Goal: Information Seeking & Learning: Learn about a topic

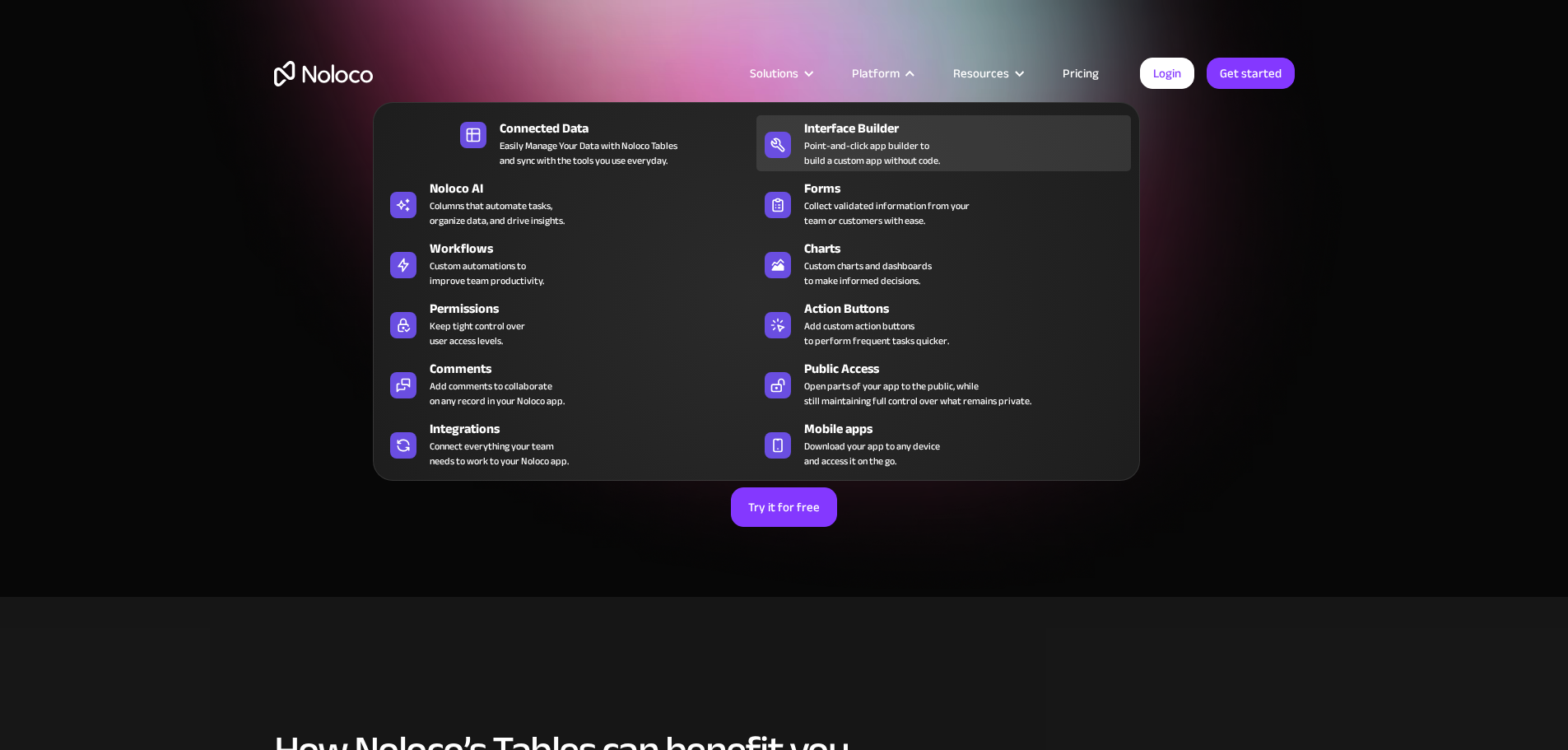
click at [884, 146] on div "Point-and-click app builder to build a custom app without code." at bounding box center [872, 152] width 136 height 29
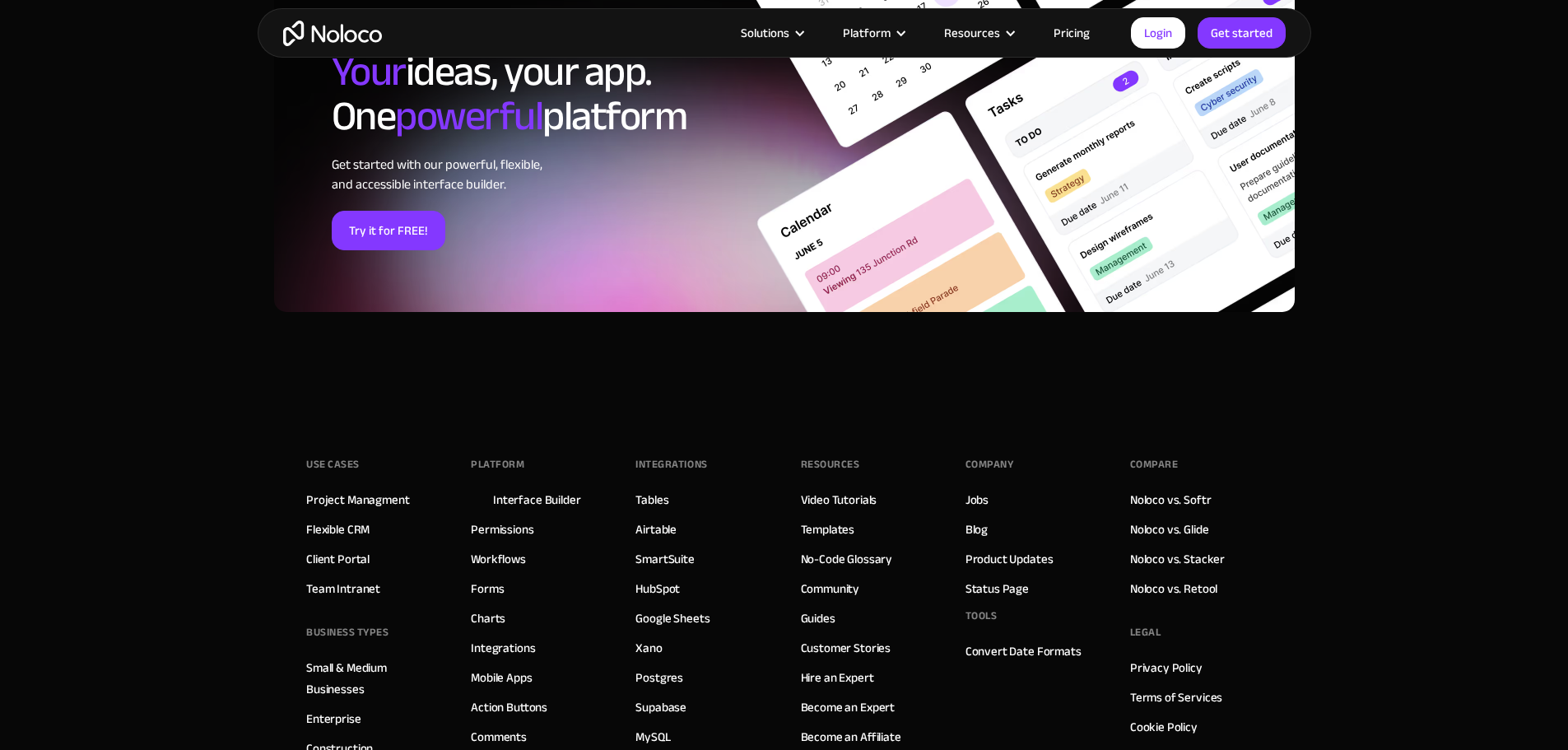
scroll to position [5518, 0]
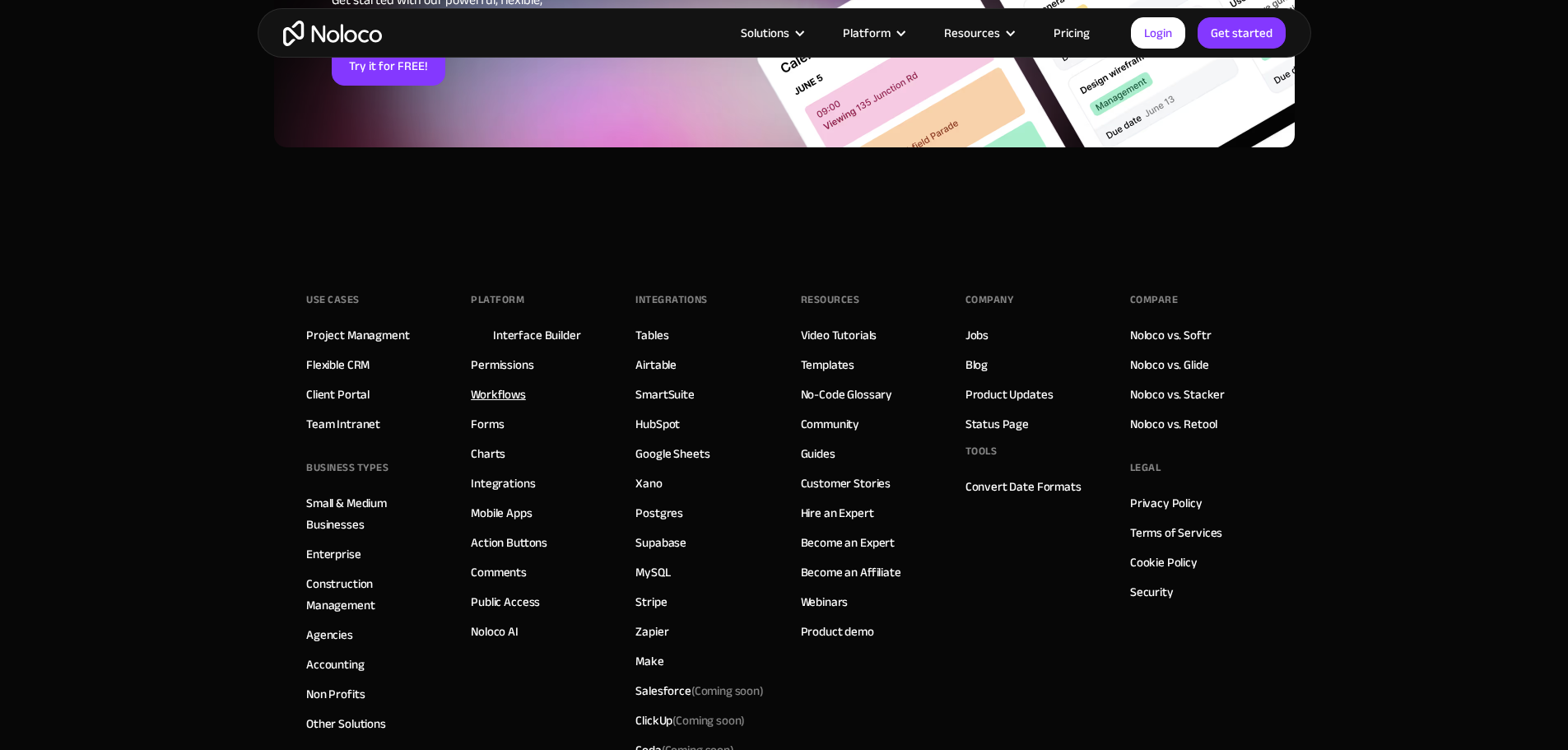
click at [504, 392] on link "Workflows" at bounding box center [499, 394] width 55 height 22
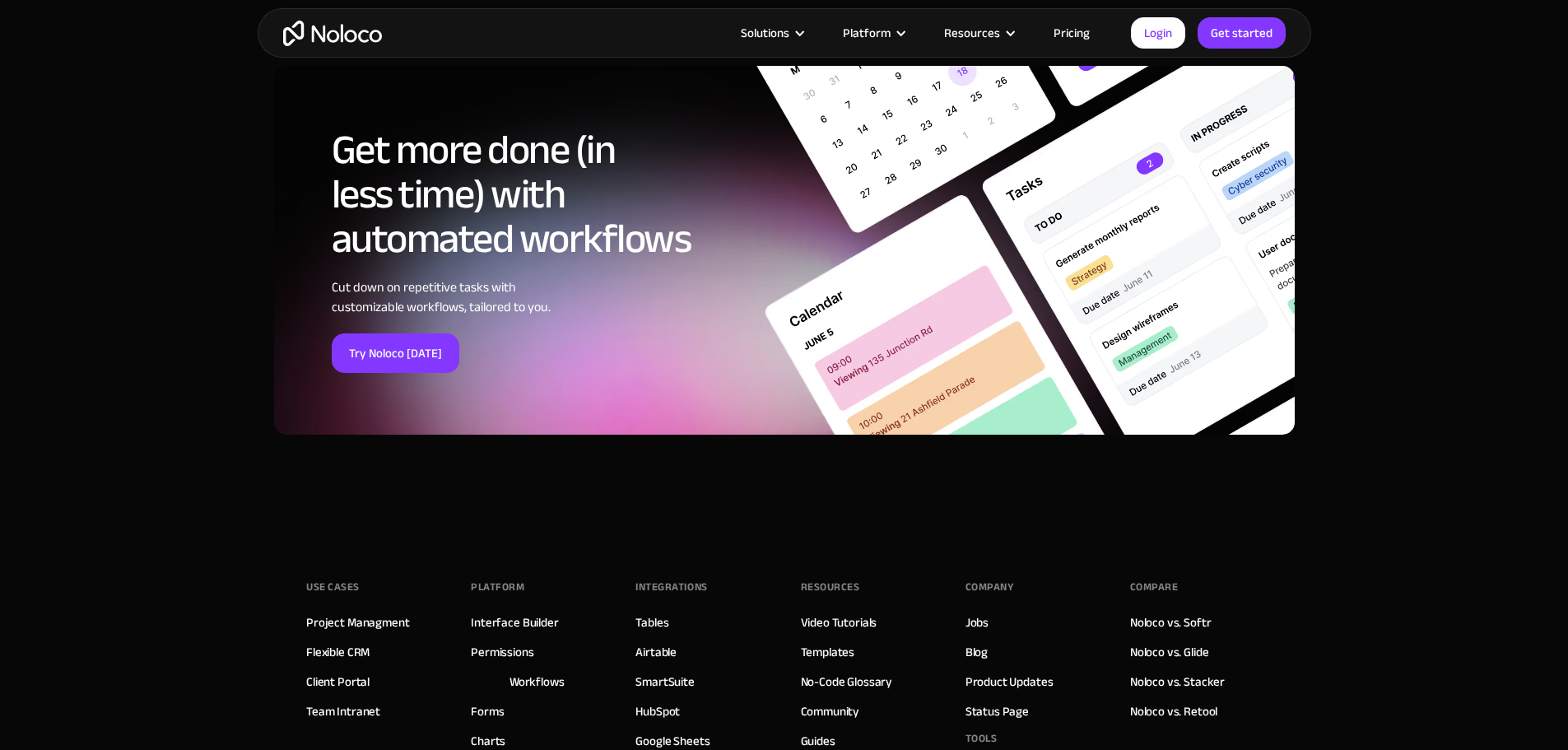
scroll to position [6171, 0]
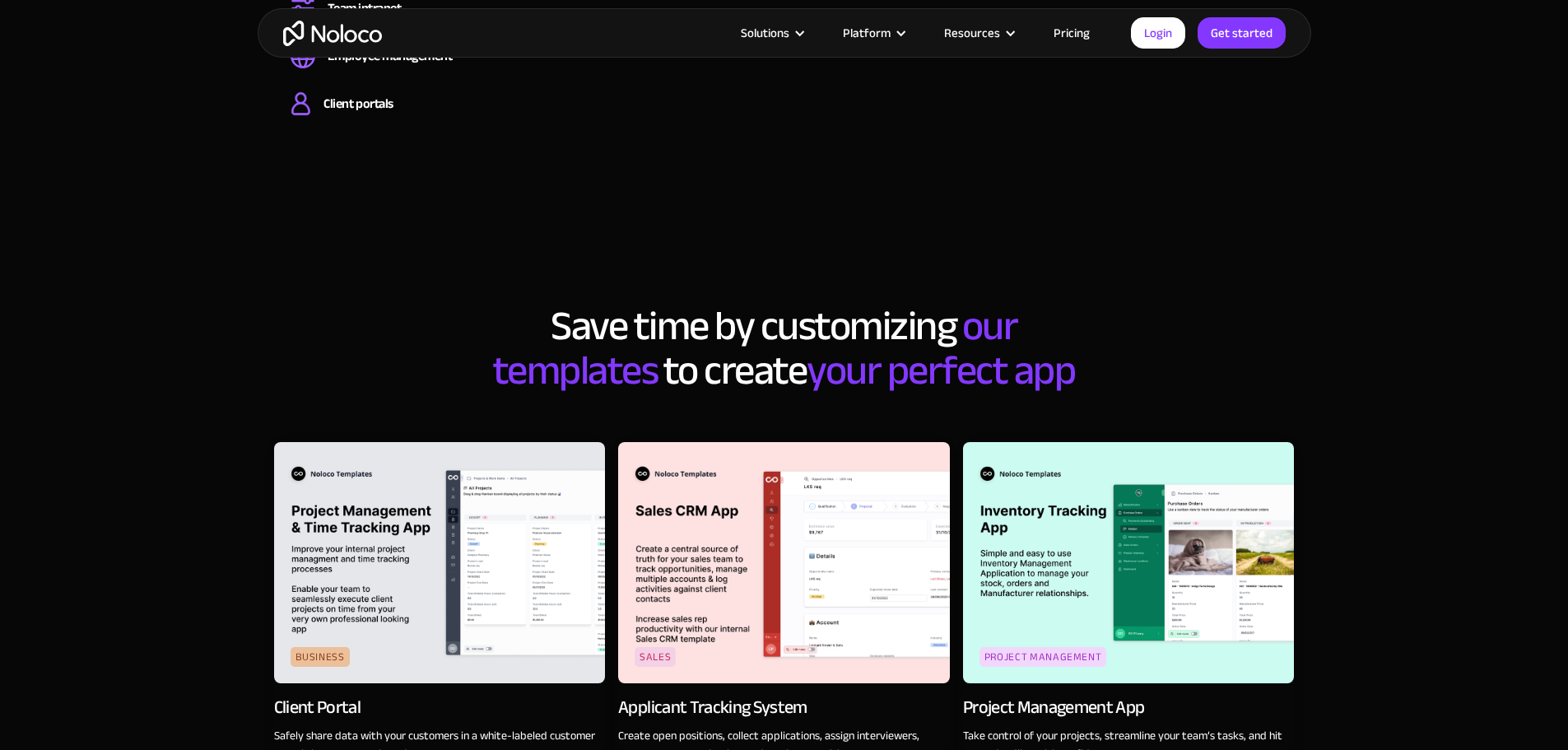
scroll to position [1318, 0]
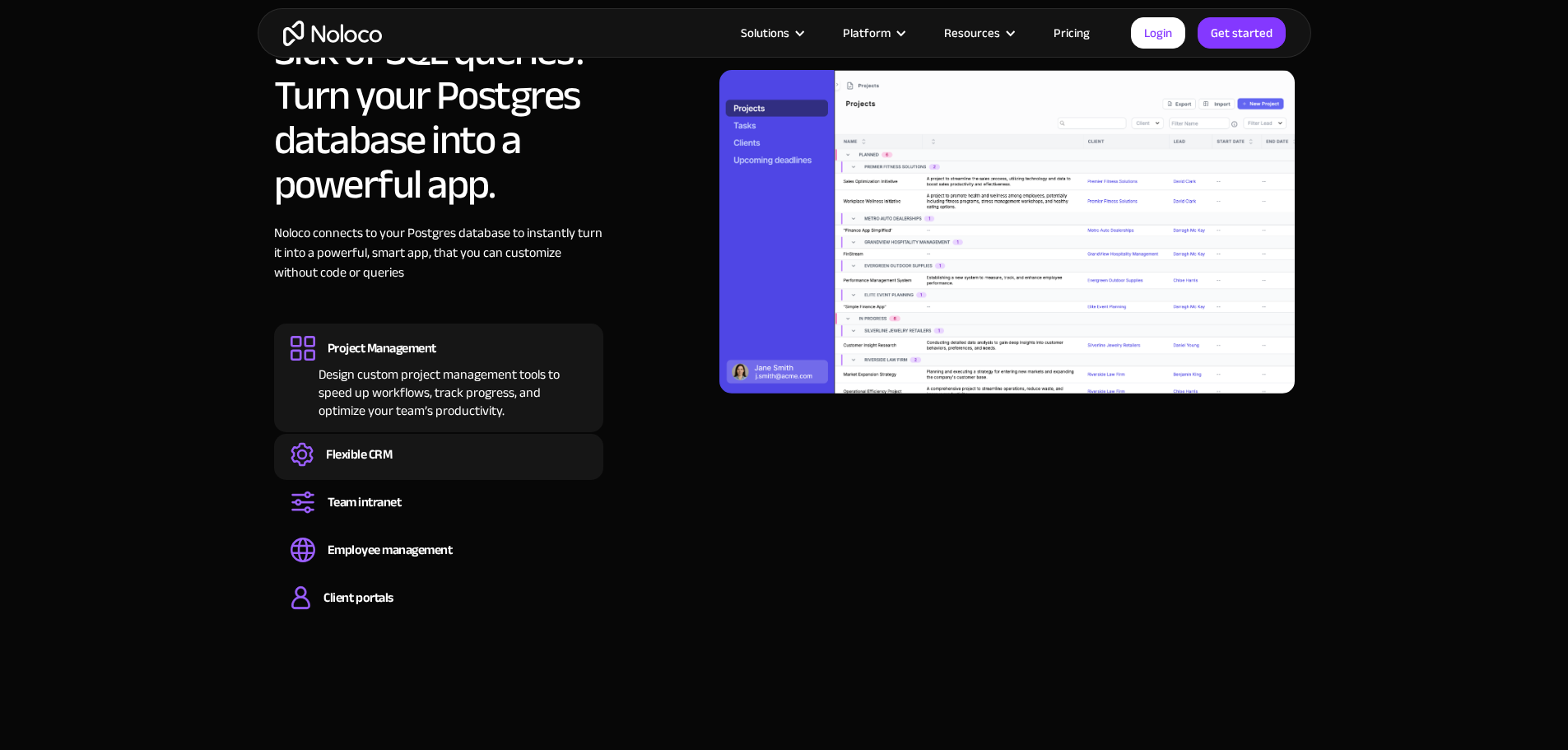
click at [359, 456] on div "Flexible CRM" at bounding box center [359, 455] width 66 height 18
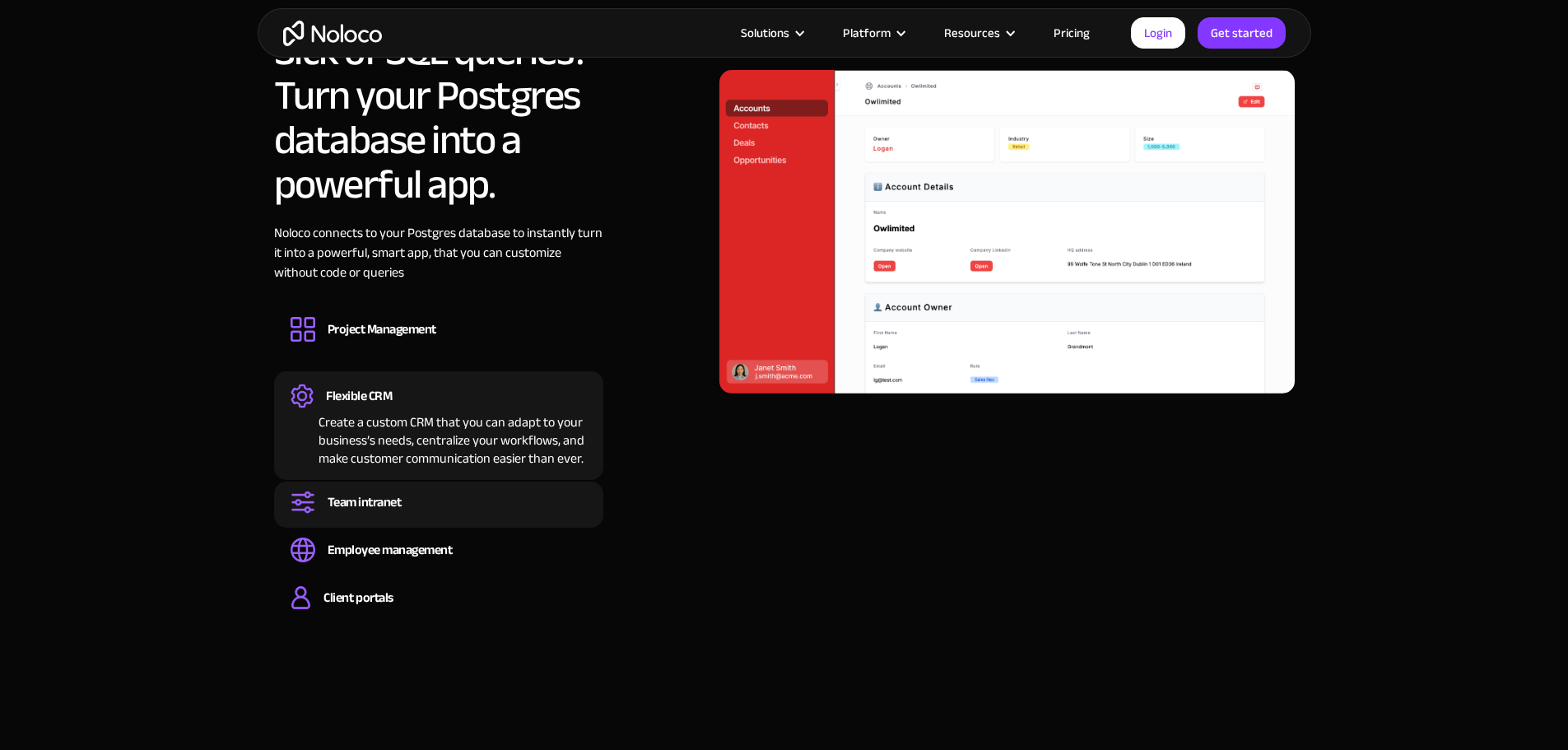
click at [381, 499] on div "Team intranet" at bounding box center [365, 502] width 74 height 18
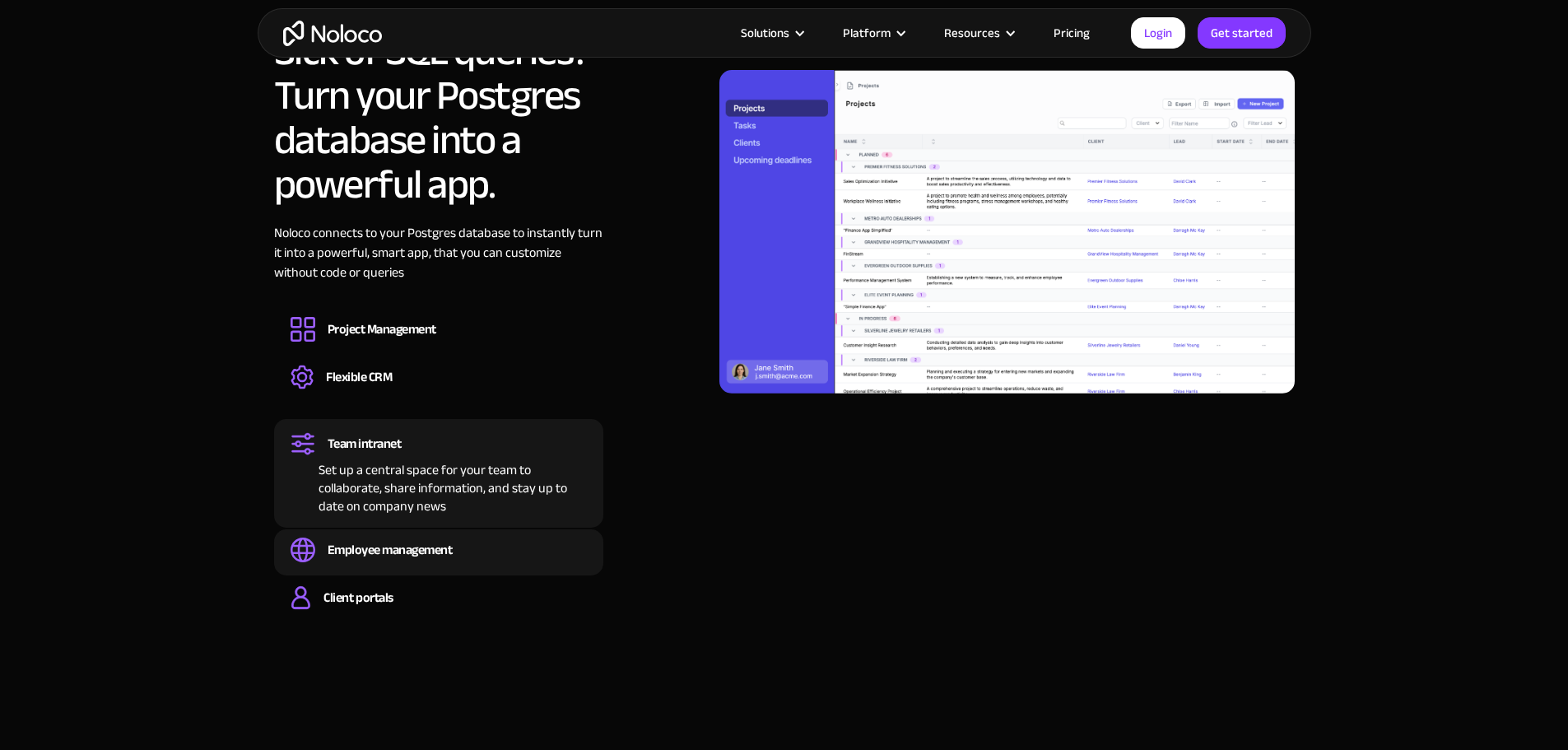
click at [413, 557] on div "Employee management" at bounding box center [391, 550] width 126 height 18
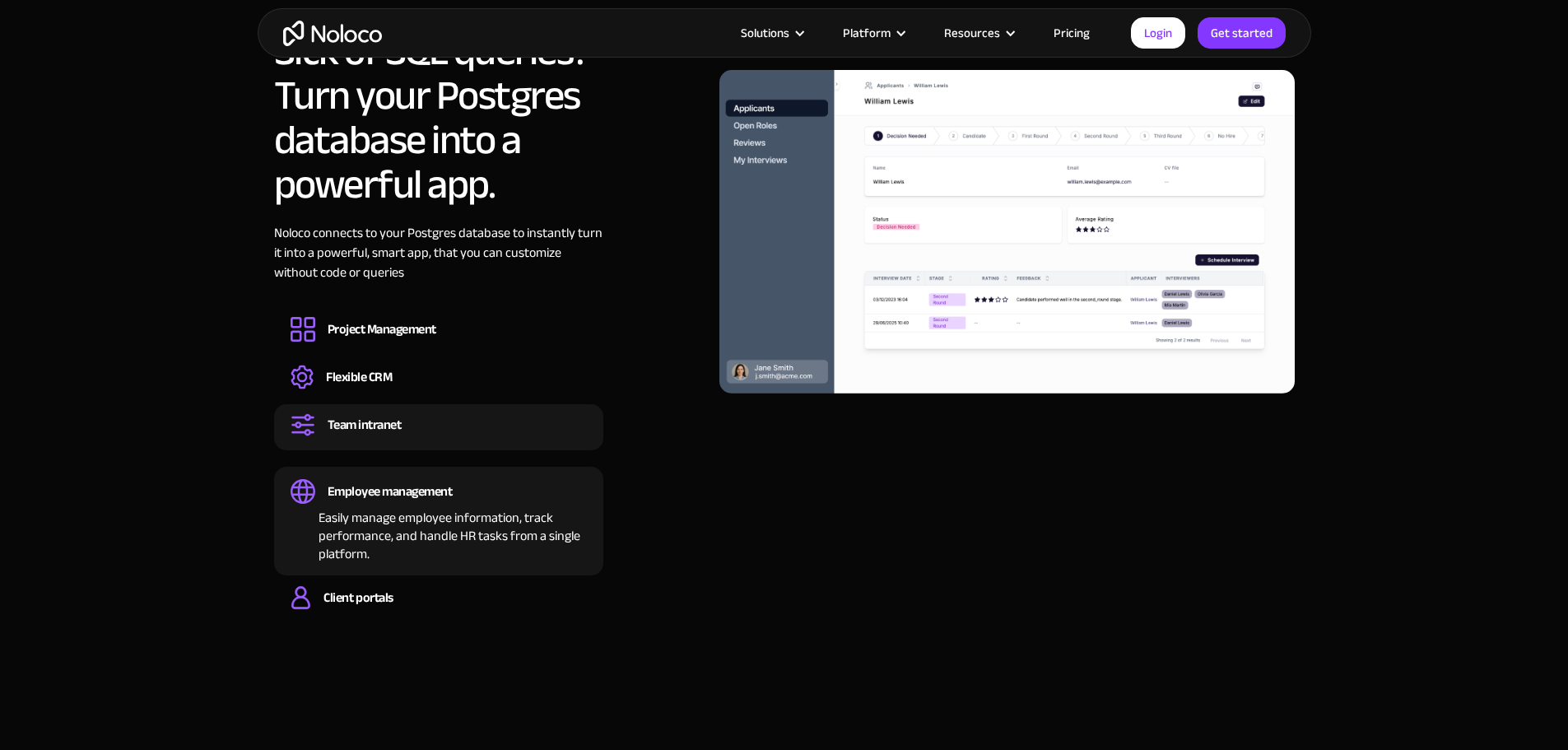
click at [387, 439] on div "Set up a central space for your team to collaborate, share information, and sta…" at bounding box center [438, 439] width 296 height 5
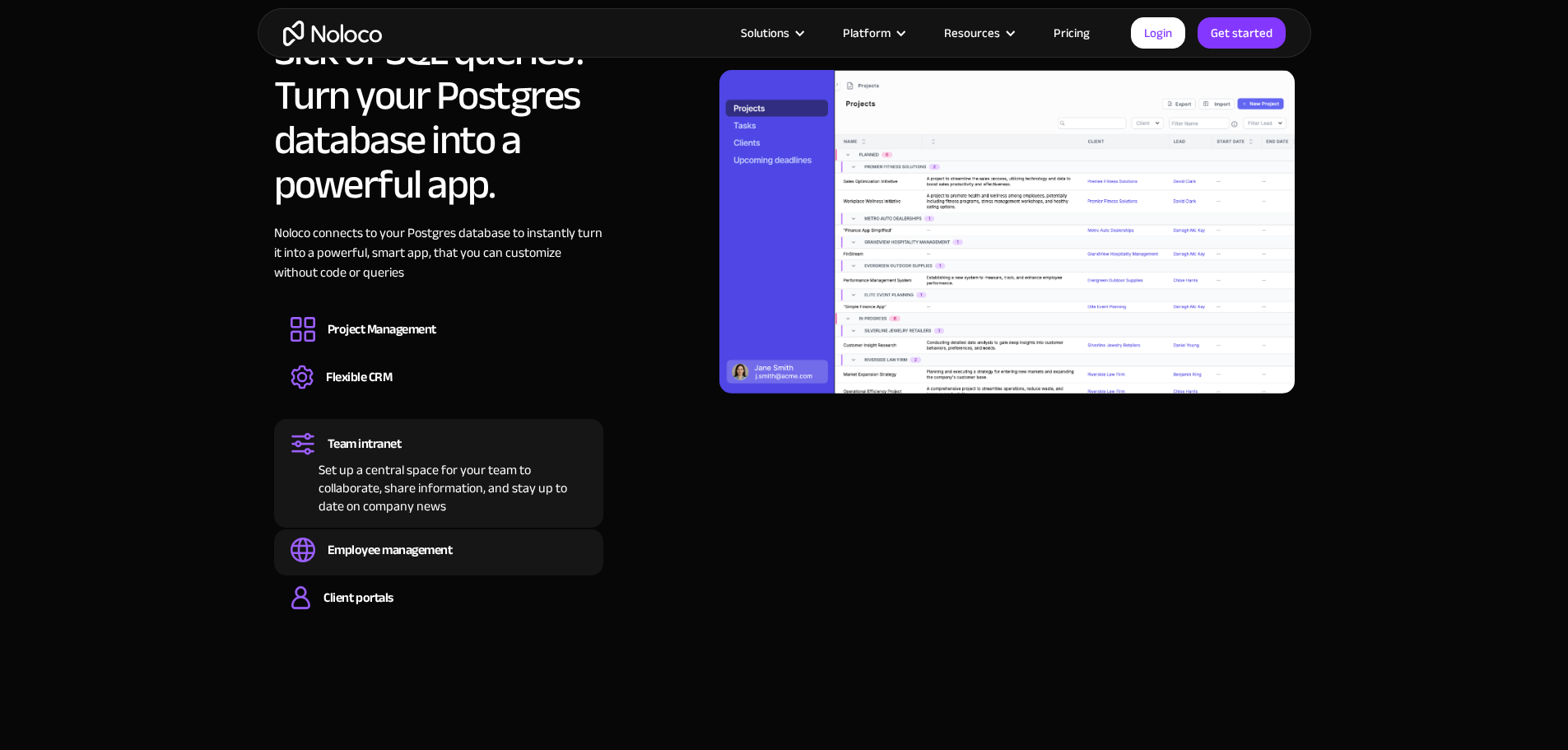
click at [402, 537] on div "Employee management Easily manage employee information, track performance, and …" at bounding box center [439, 552] width 330 height 46
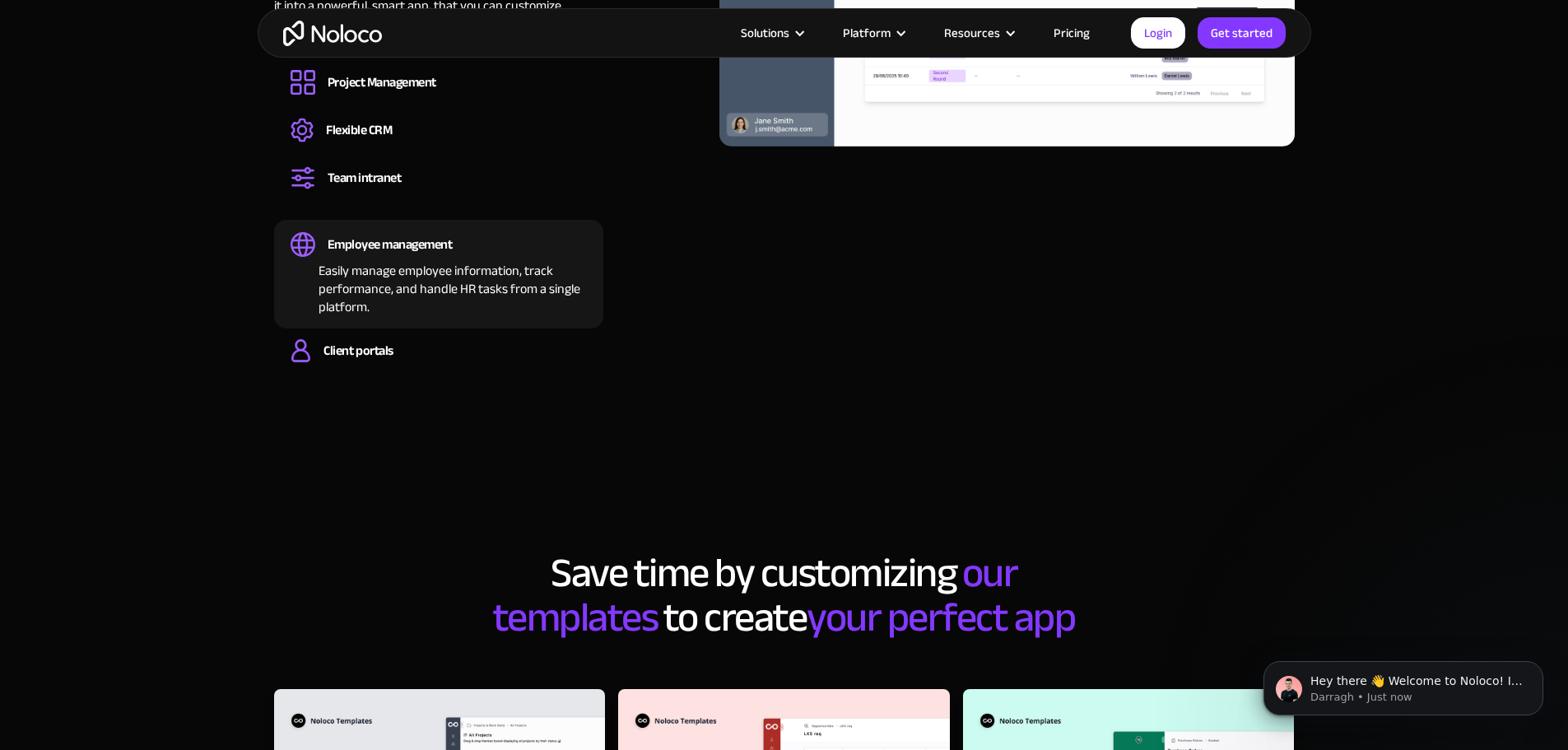
scroll to position [0, 0]
click at [382, 350] on div "Client portals" at bounding box center [358, 351] width 69 height 18
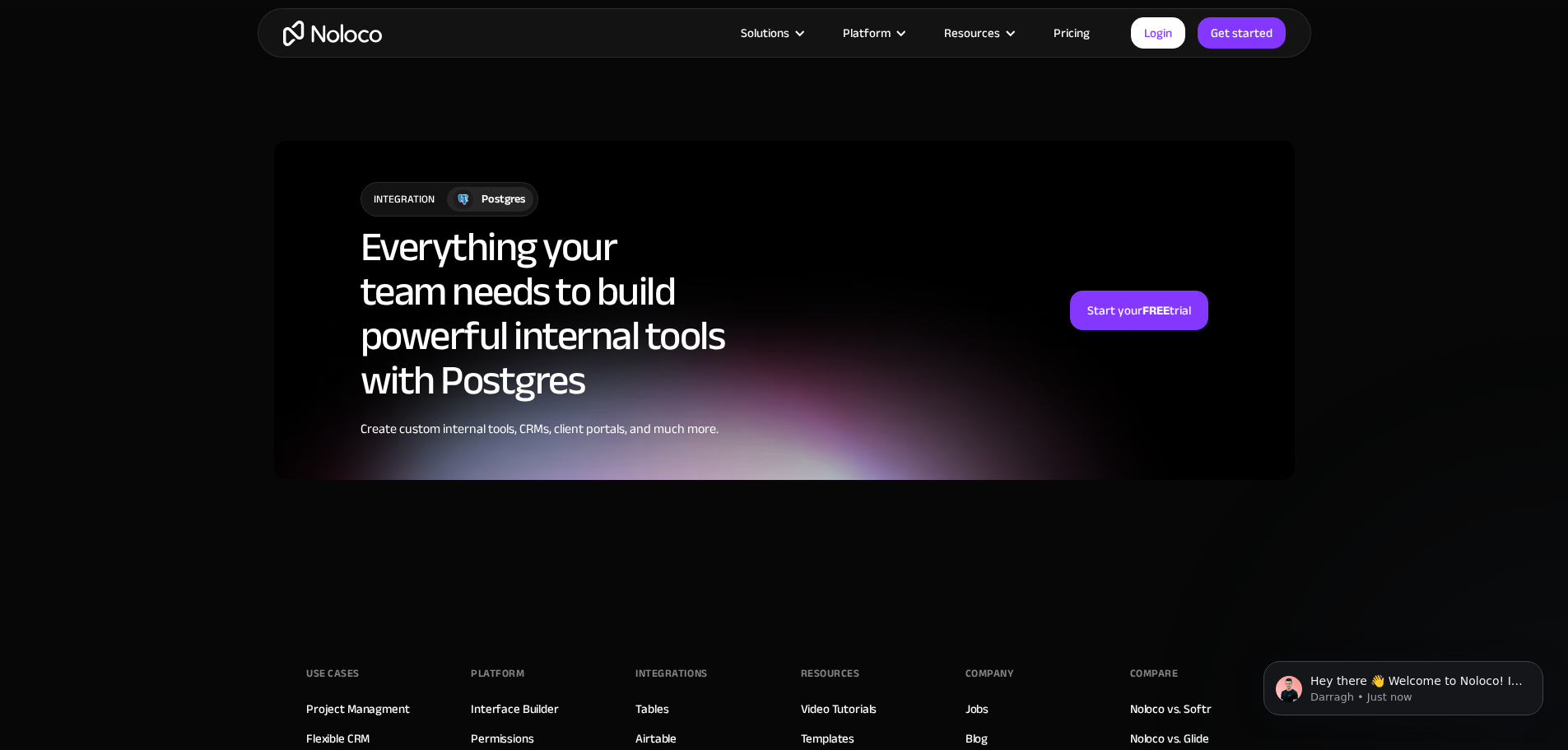
scroll to position [4775, 0]
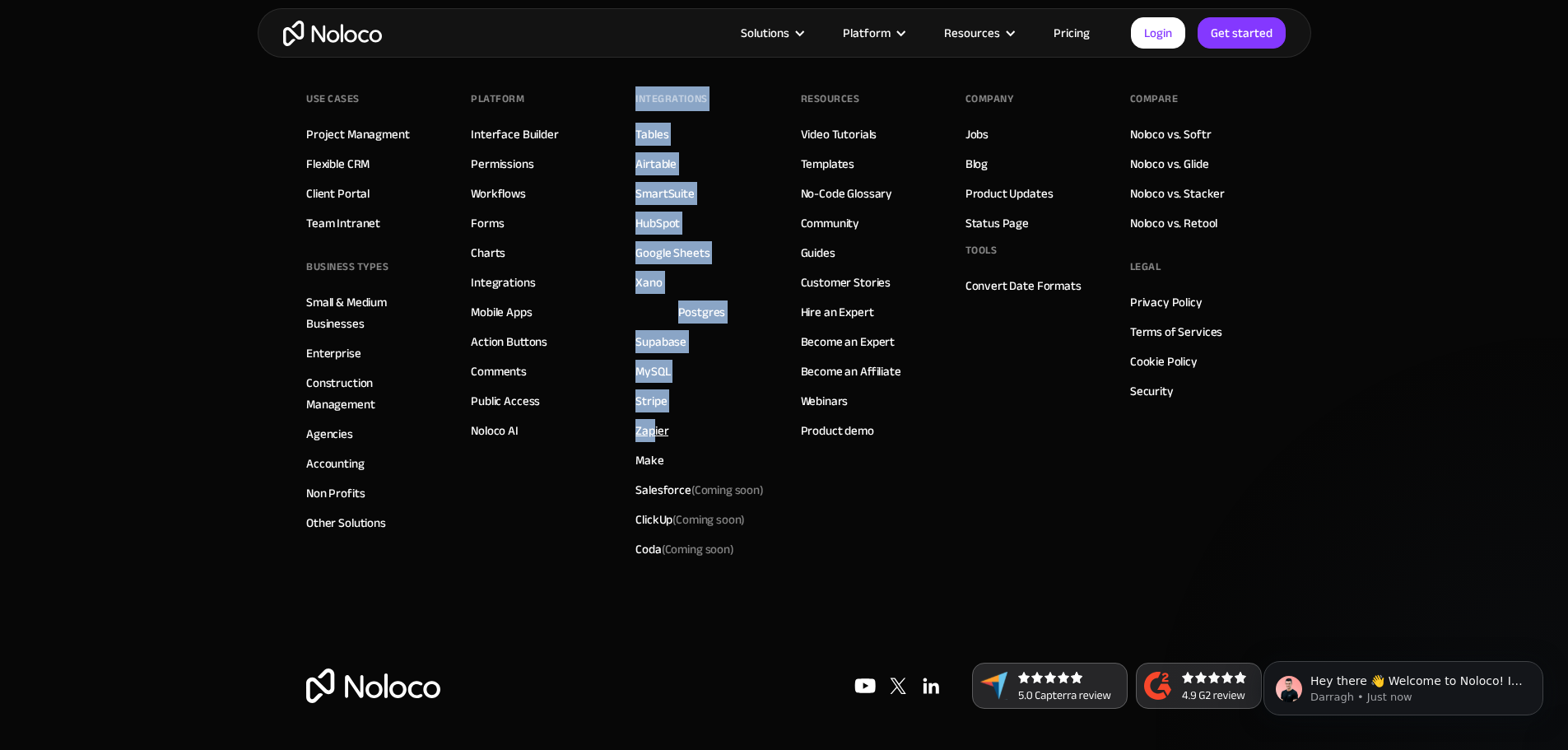
drag, startPoint x: 11, startPoint y: 295, endPoint x: 653, endPoint y: 427, distance: 655.4
click at [653, 427] on div "Use Cases Project Managment Flexible CRM Client Portal Team Intranet BUSINESS T…" at bounding box center [784, 350] width 956 height 626
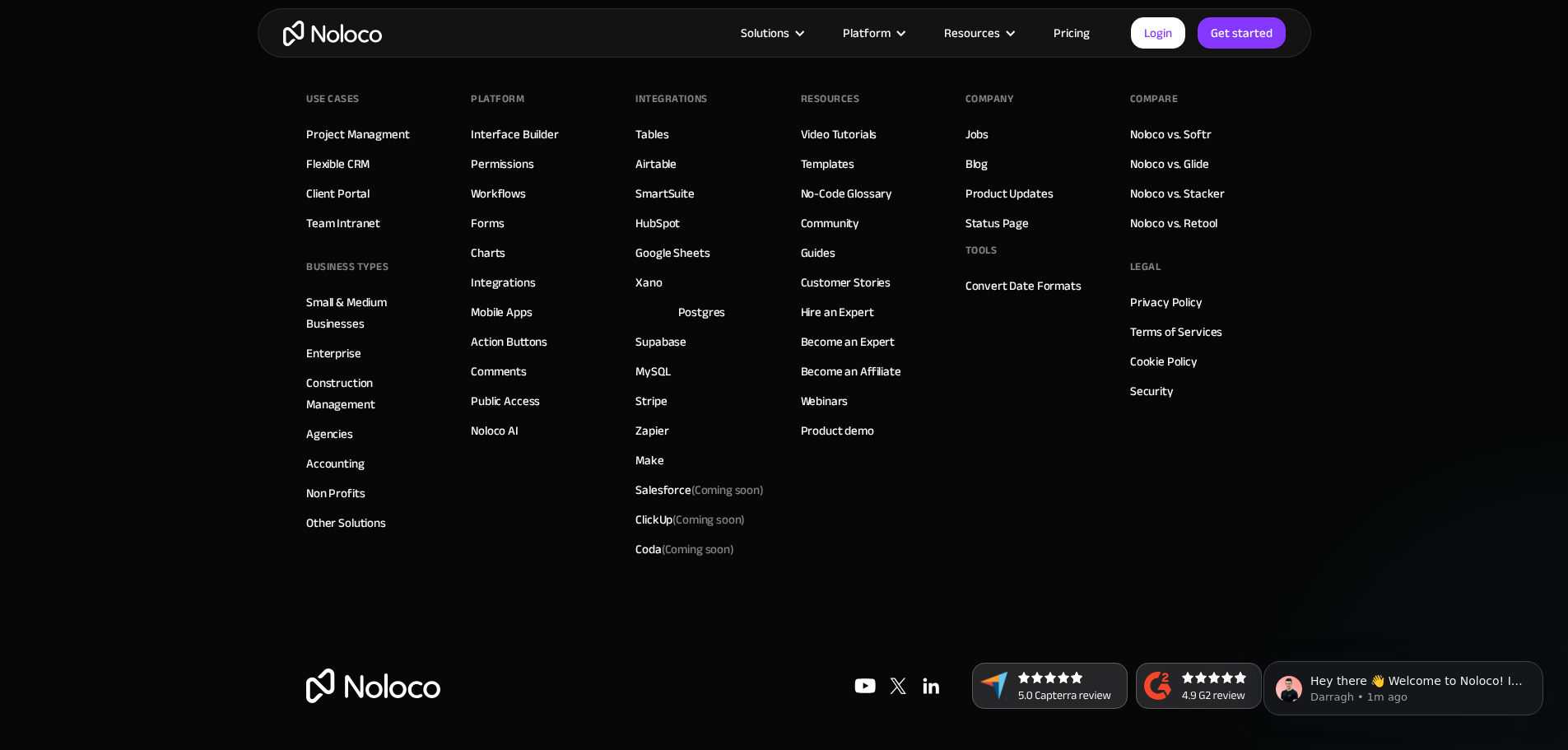
click at [737, 424] on div "INTEGRATIONS Tables Airtable SmartSuite HubSpot Google Sheets Xano Postgres Sup…" at bounding box center [701, 325] width 131 height 478
click at [642, 433] on link "Zapier" at bounding box center [652, 431] width 33 height 22
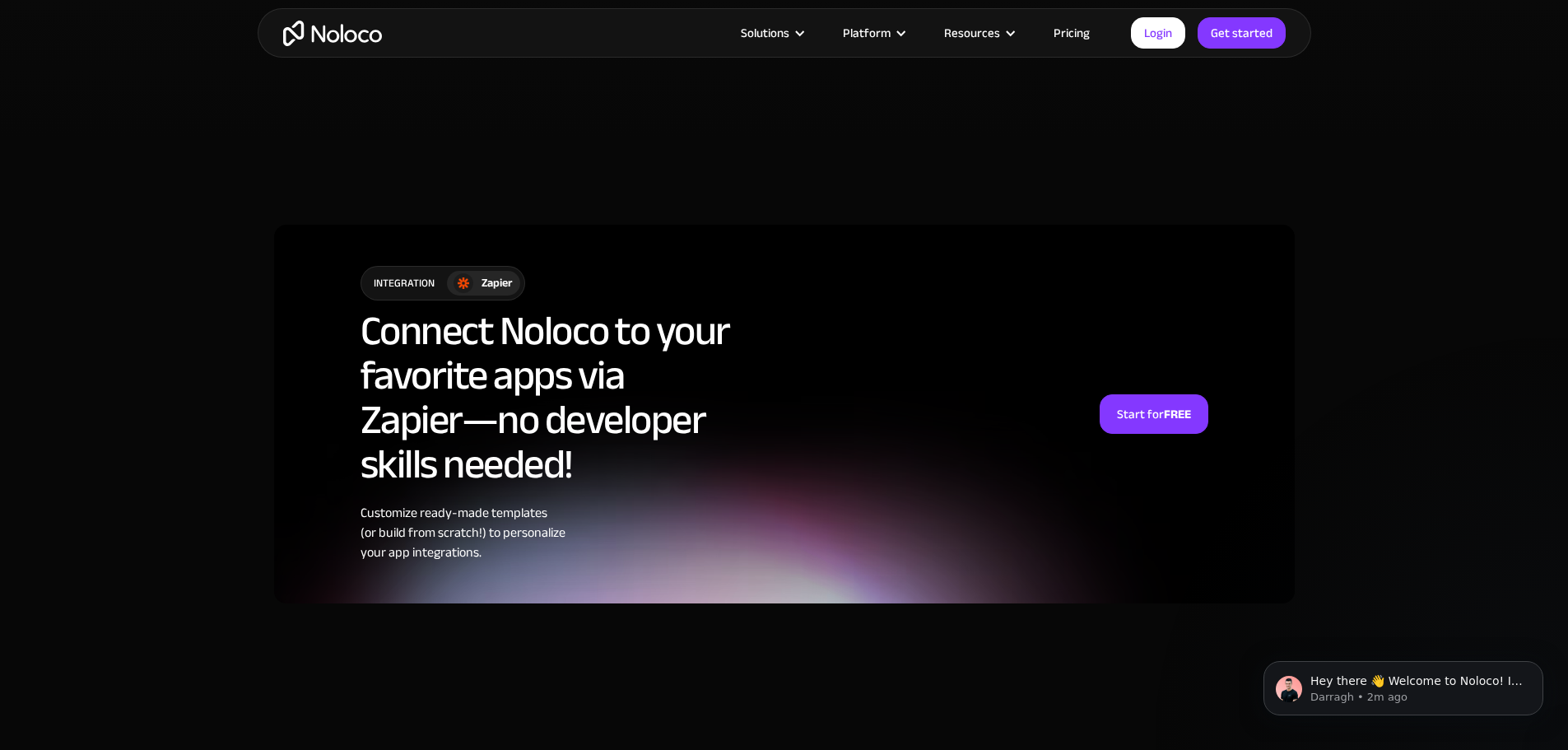
scroll to position [6424, 0]
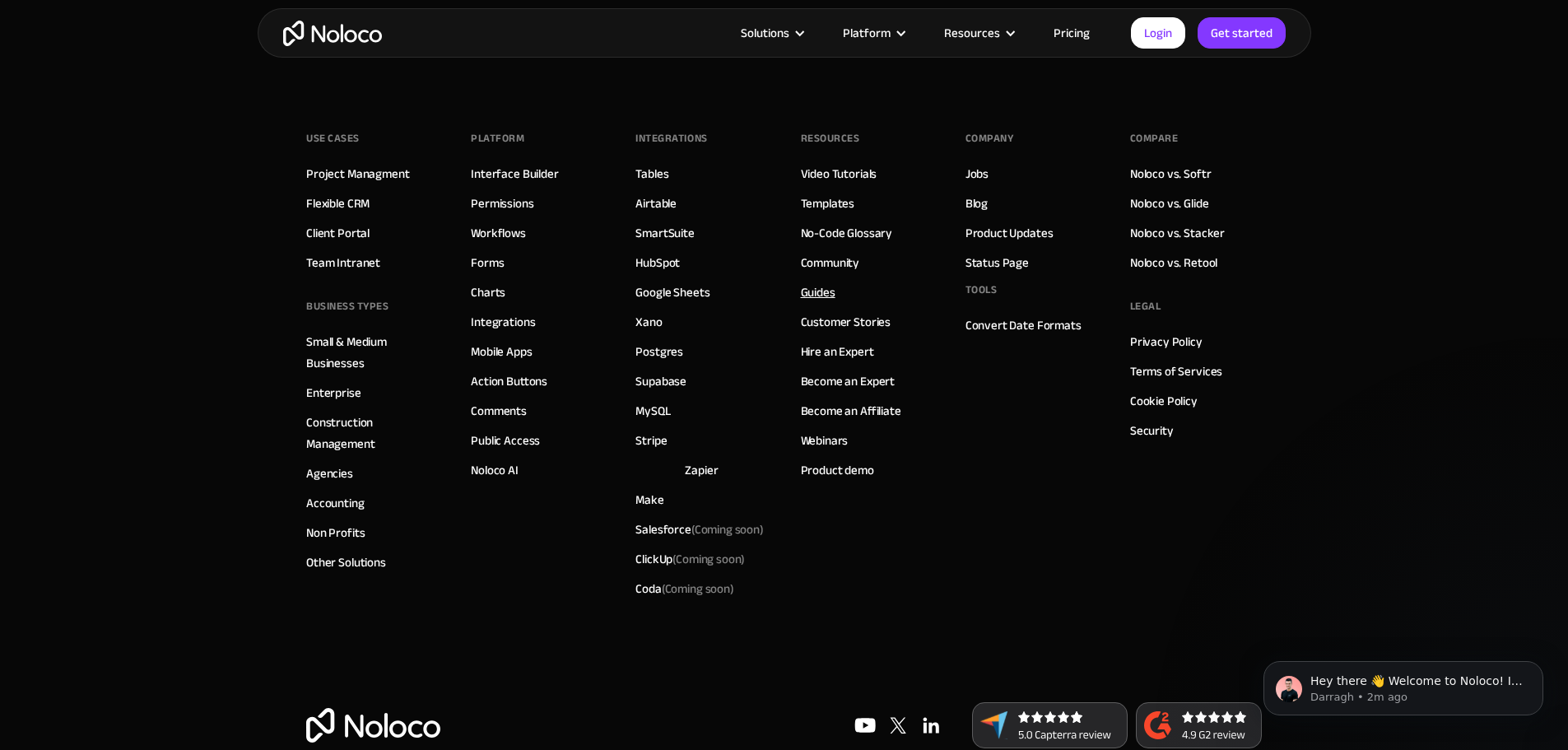
click at [816, 281] on link "Guides" at bounding box center [817, 292] width 34 height 22
